Goal: Task Accomplishment & Management: Use online tool/utility

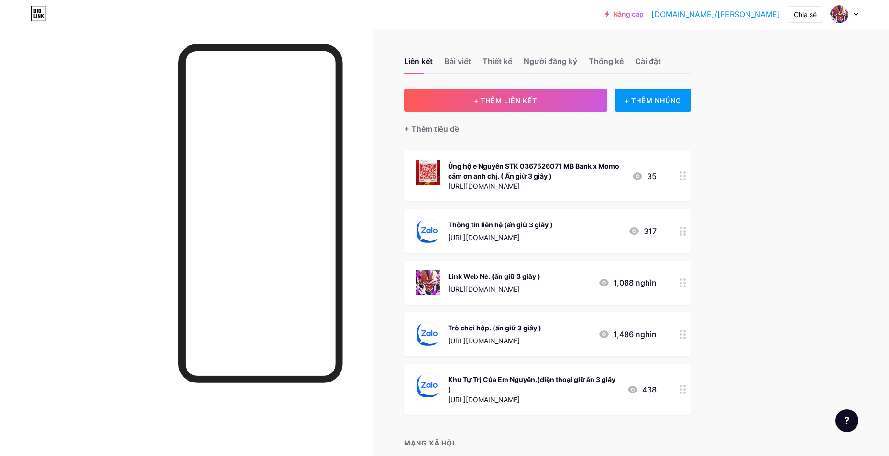
click at [685, 283] on icon at bounding box center [682, 283] width 7 height 9
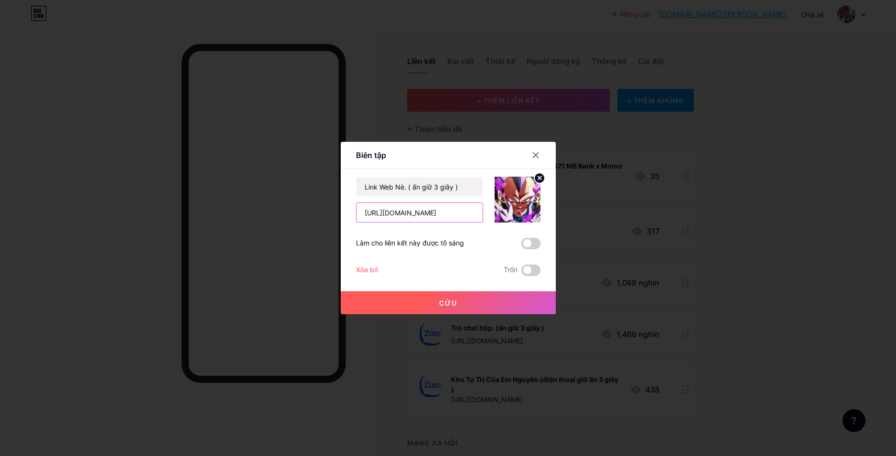
click at [402, 221] on input "[URL][DOMAIN_NAME]" at bounding box center [420, 212] width 126 height 19
click at [417, 212] on input "[URL][DOMAIN_NAME]" at bounding box center [420, 212] width 126 height 19
type input "[URL][DOMAIN_NAME]"
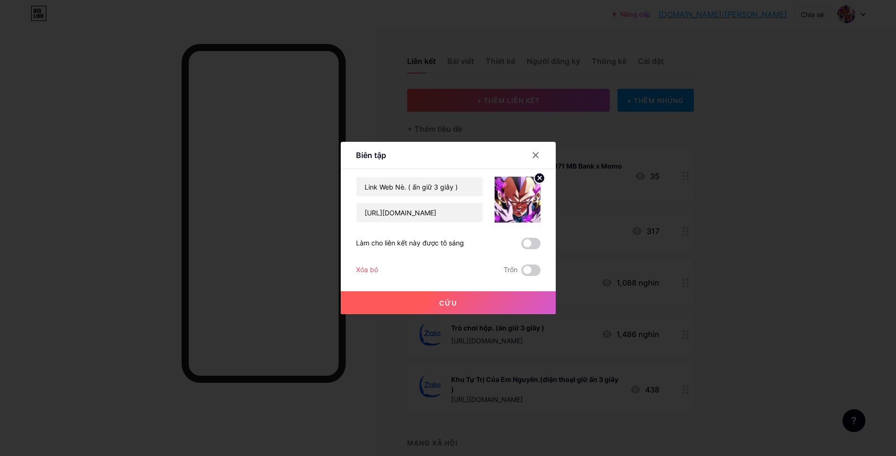
click at [442, 315] on div at bounding box center [448, 228] width 896 height 456
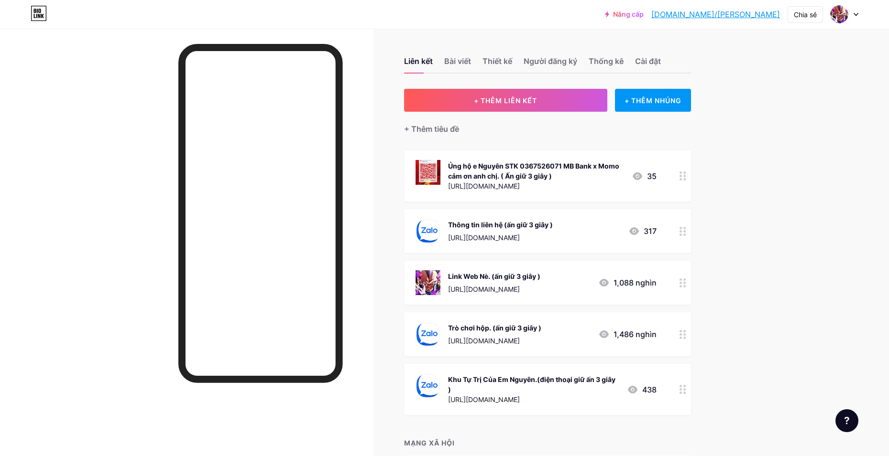
click at [684, 293] on div at bounding box center [682, 283] width 16 height 44
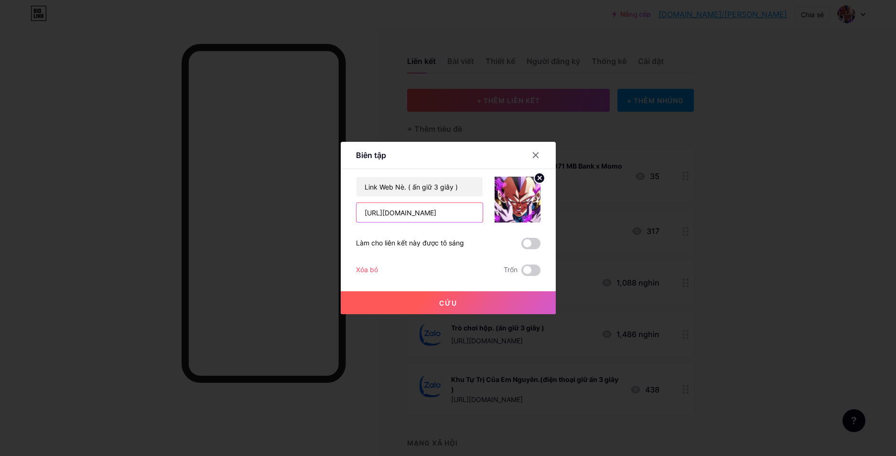
click at [417, 212] on input "[URL][DOMAIN_NAME]" at bounding box center [420, 212] width 126 height 19
click at [398, 215] on input "[URL][DOMAIN_NAME]" at bounding box center [420, 212] width 126 height 19
type input "[URL][DOMAIN_NAME]"
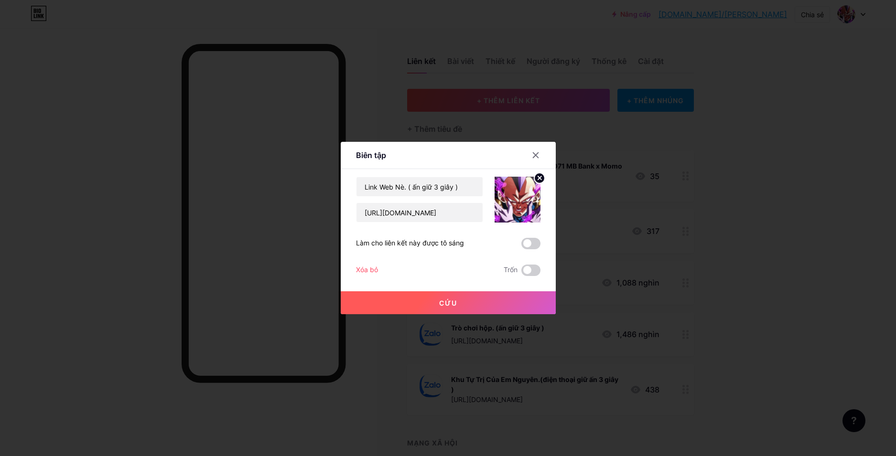
click at [448, 303] on font "Cứu" at bounding box center [448, 303] width 18 height 8
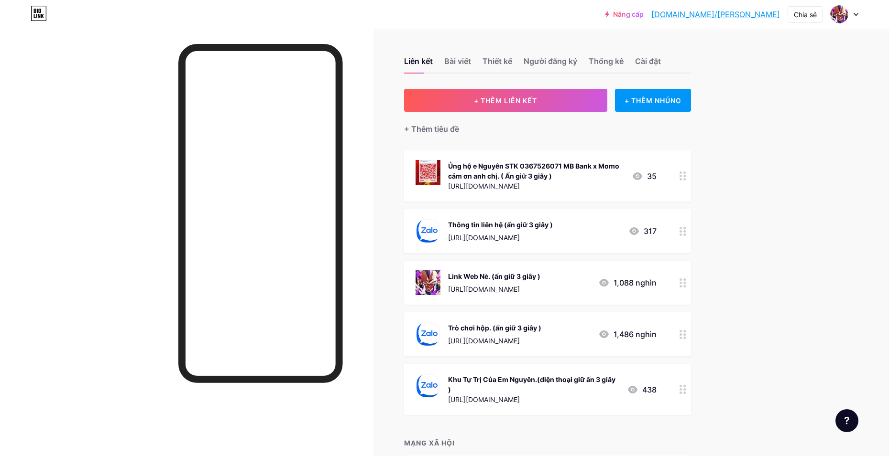
click at [691, 340] on div at bounding box center [682, 335] width 16 height 44
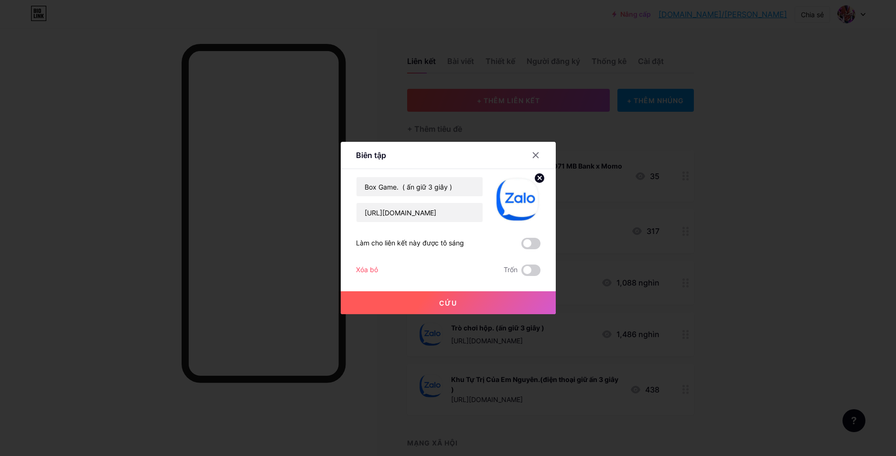
click at [445, 201] on div "Box Game. ( ấn giữ 3 giây ) [URL][DOMAIN_NAME]" at bounding box center [419, 200] width 127 height 46
click at [471, 222] on input "[URL][DOMAIN_NAME]" at bounding box center [420, 212] width 126 height 19
paste input "gkkckf706"
type input "[URL][DOMAIN_NAME]"
click at [460, 291] on div "Cứu" at bounding box center [448, 295] width 215 height 38
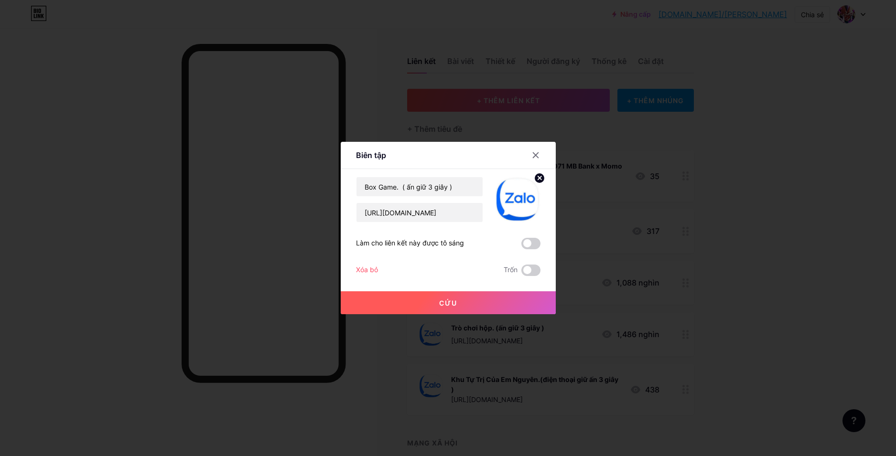
click at [452, 309] on button "Cứu" at bounding box center [448, 303] width 215 height 23
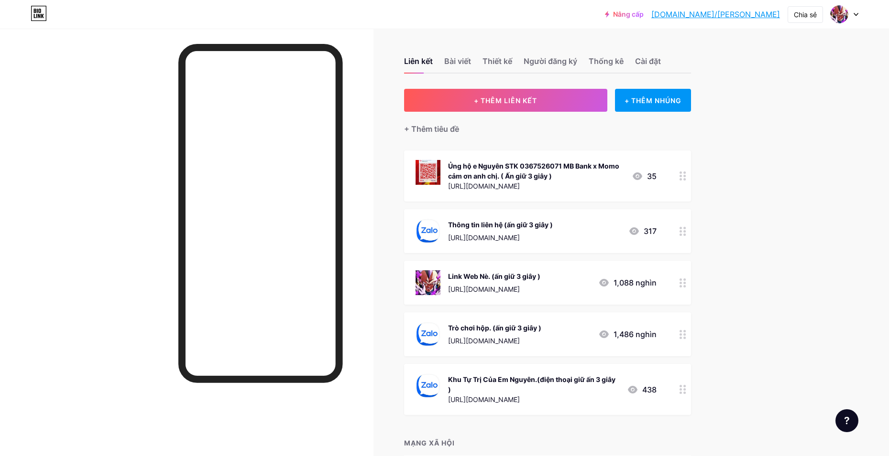
drag, startPoint x: 86, startPoint y: 167, endPoint x: 90, endPoint y: 143, distance: 24.4
click at [86, 167] on div at bounding box center [186, 257] width 373 height 456
